Goal: Book appointment/travel/reservation

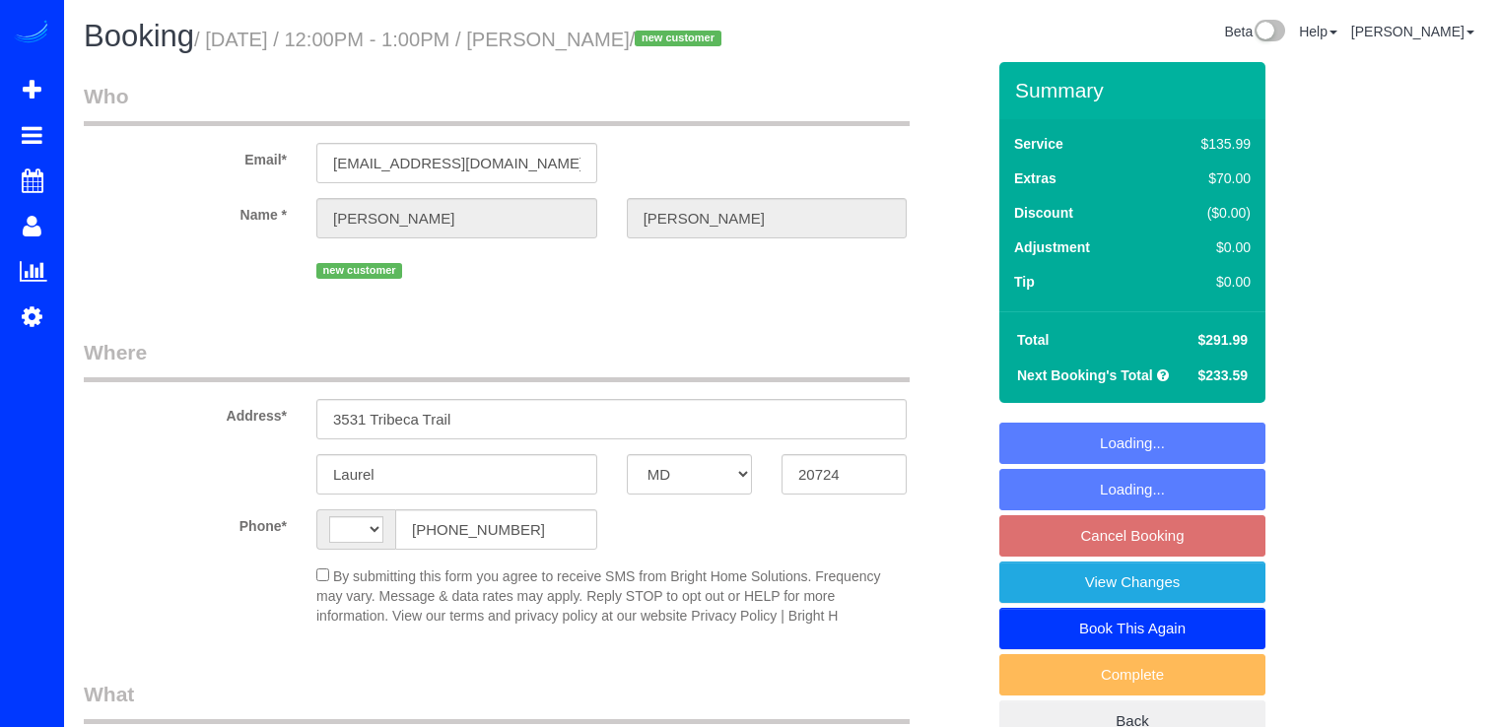
select select "MD"
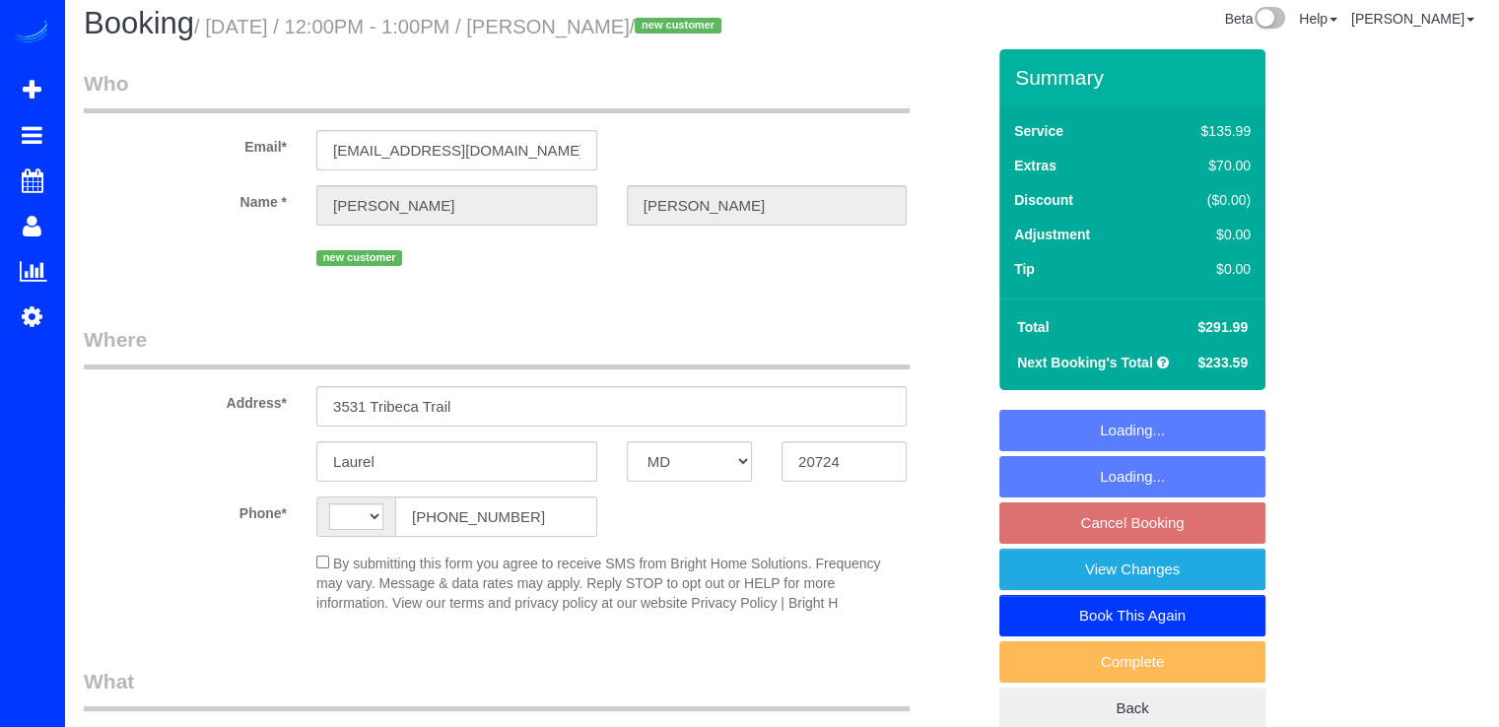
select select "string:[GEOGRAPHIC_DATA]"
select select "object:582"
select select "2"
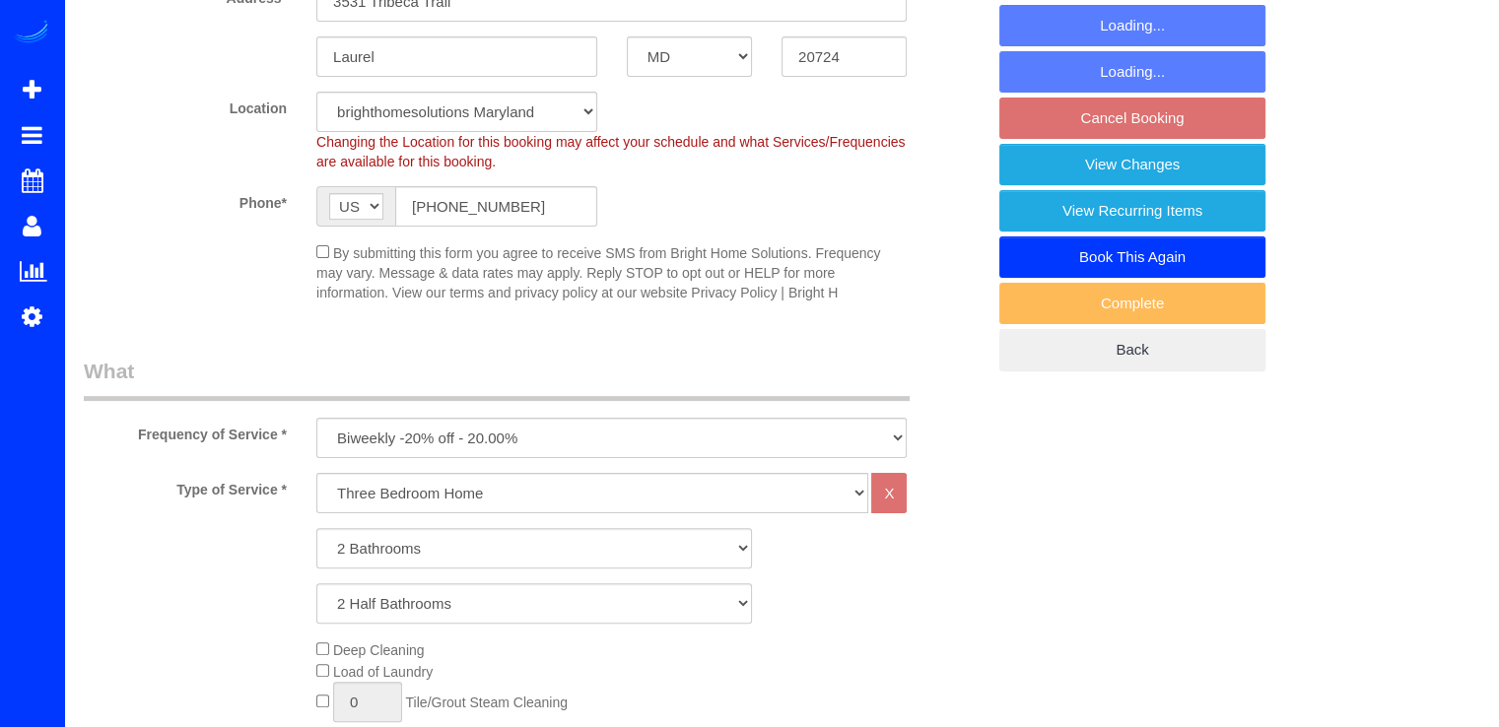
select select "object:811"
select select
select select "2"
select select "spot21"
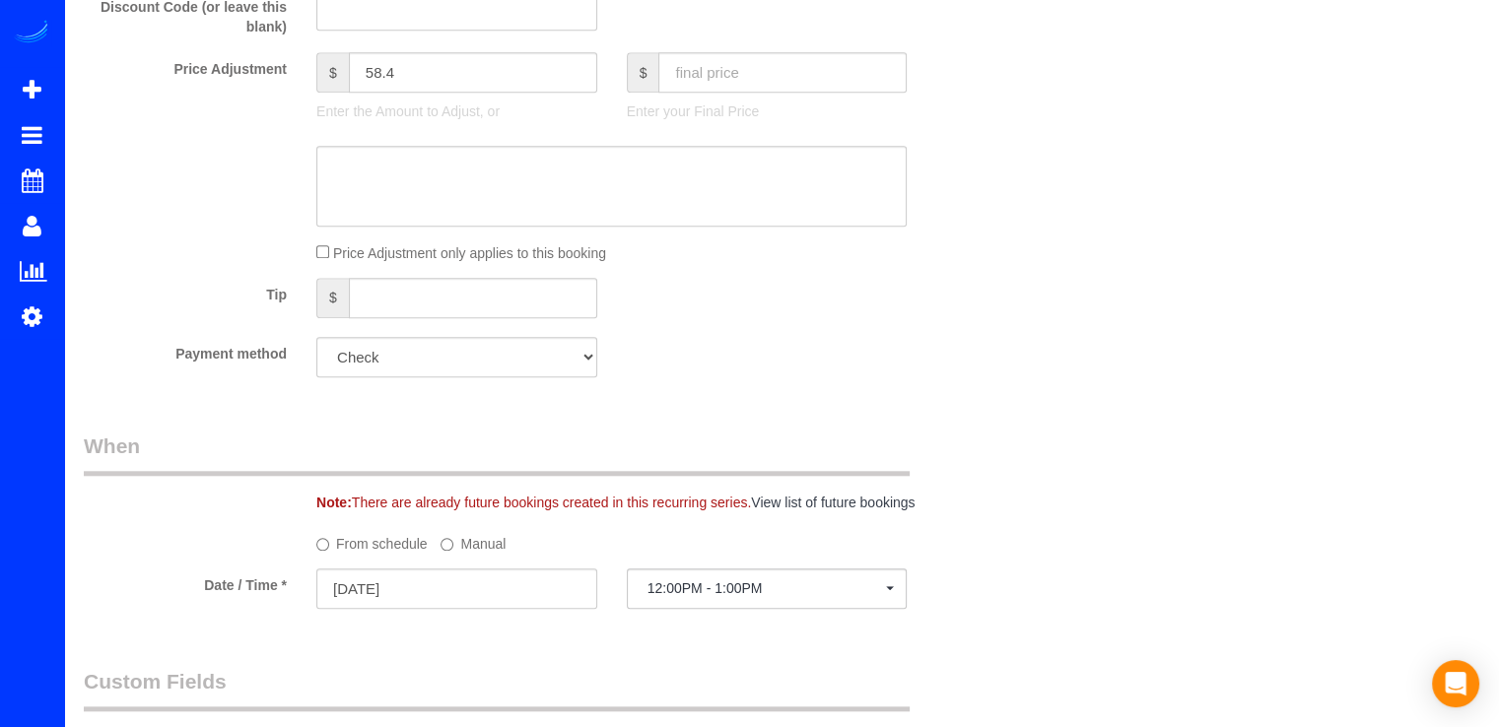
scroll to position [1774, 0]
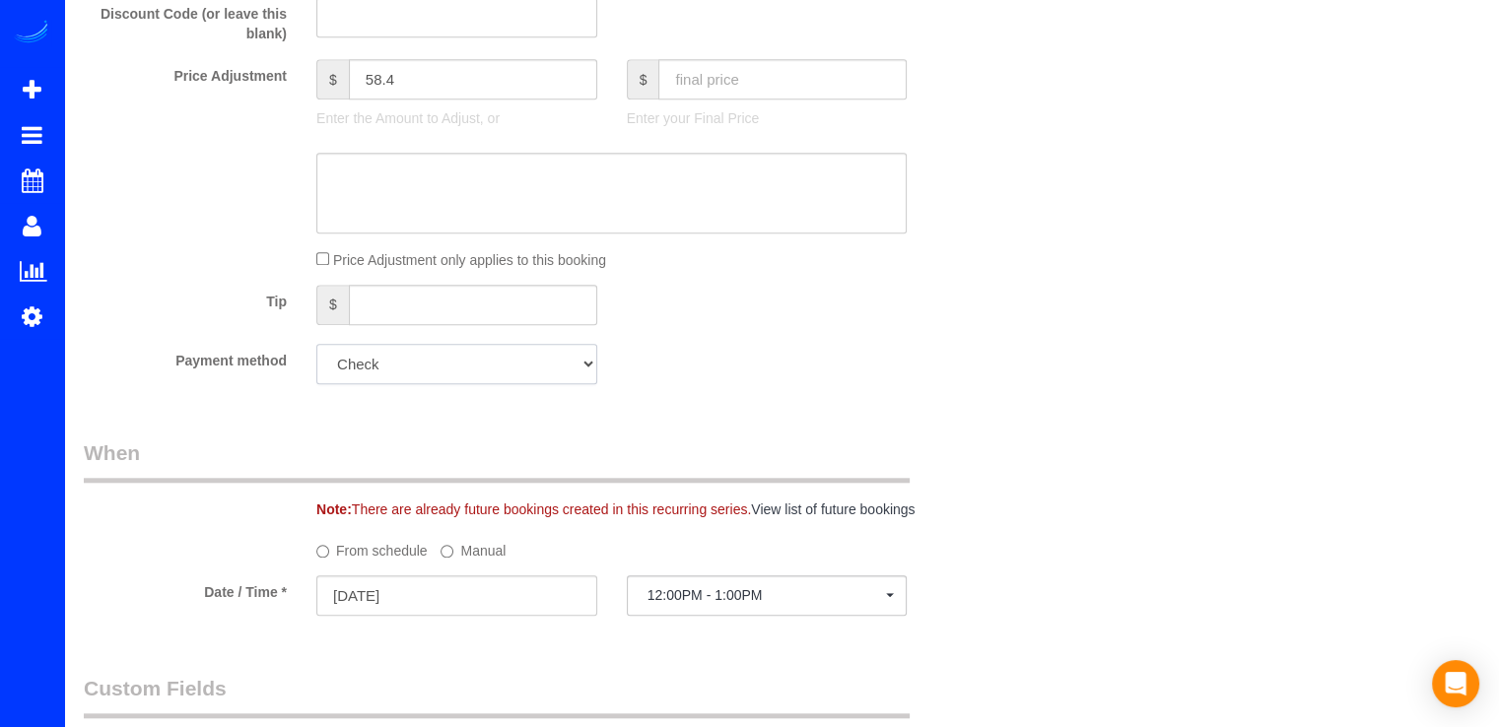
click at [483, 384] on select "Add Credit Card Cash Check Paypal" at bounding box center [456, 364] width 281 height 40
drag, startPoint x: 763, startPoint y: 398, endPoint x: 749, endPoint y: 400, distance: 13.9
click at [759, 384] on div "Payment method Add Credit Card Cash Check Paypal" at bounding box center [534, 364] width 930 height 40
